Goal: Check status: Check status

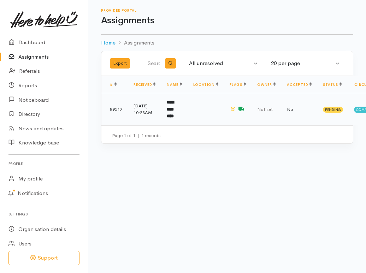
click at [207, 108] on td at bounding box center [206, 109] width 36 height 32
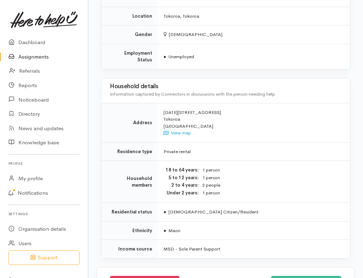
scroll to position [600, 0]
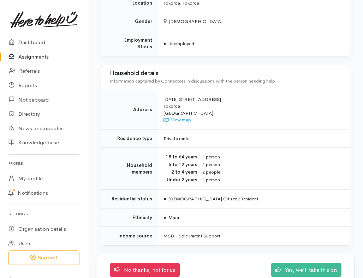
click at [39, 57] on link "Assignments" at bounding box center [44, 57] width 88 height 14
